Goal: Navigation & Orientation: Find specific page/section

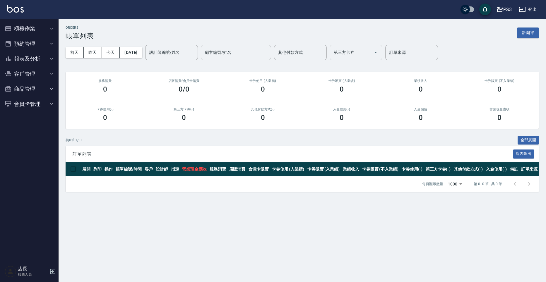
click at [34, 102] on button "會員卡管理" at bounding box center [29, 104] width 54 height 15
click at [31, 93] on button "商品管理" at bounding box center [29, 88] width 54 height 15
click at [36, 63] on button "報表及分析" at bounding box center [29, 58] width 54 height 15
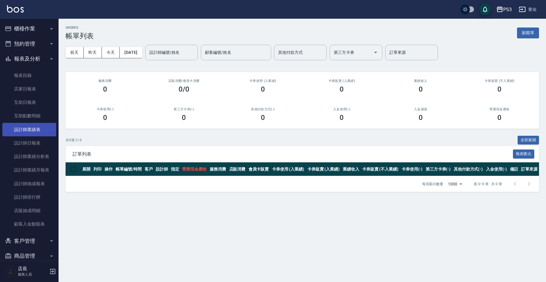
scroll to position [57, 0]
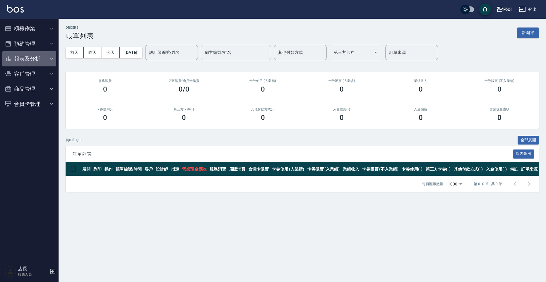
click at [38, 60] on button "報表及分析" at bounding box center [29, 58] width 54 height 15
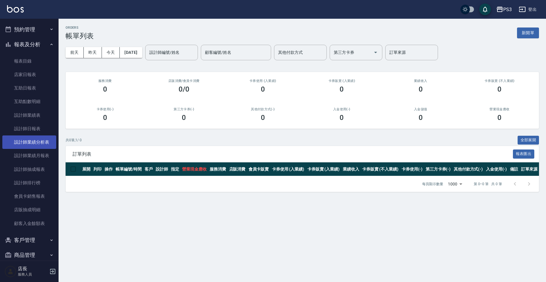
scroll to position [38, 0]
